Goal: Find specific page/section: Find specific page/section

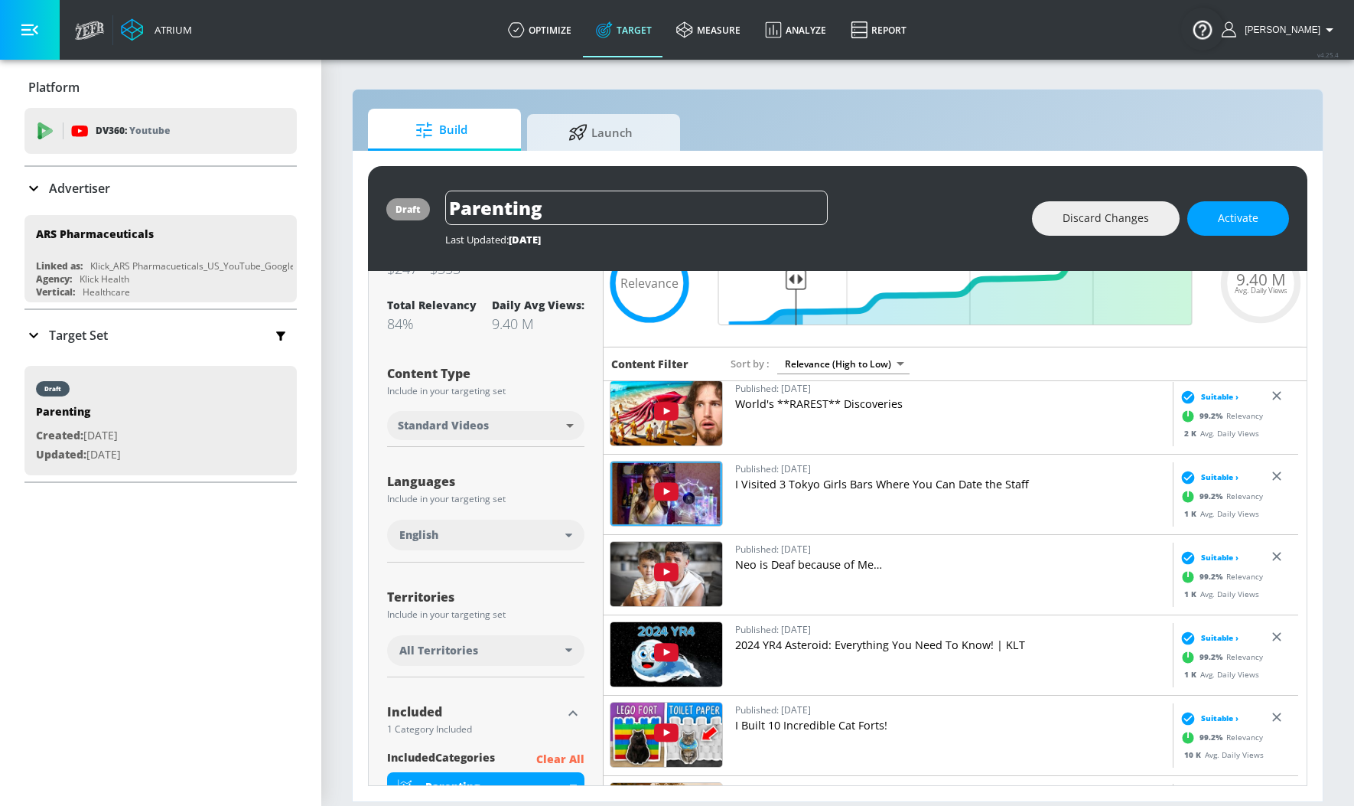
scroll to position [1174, 0]
